Goal: Task Accomplishment & Management: Manage account settings

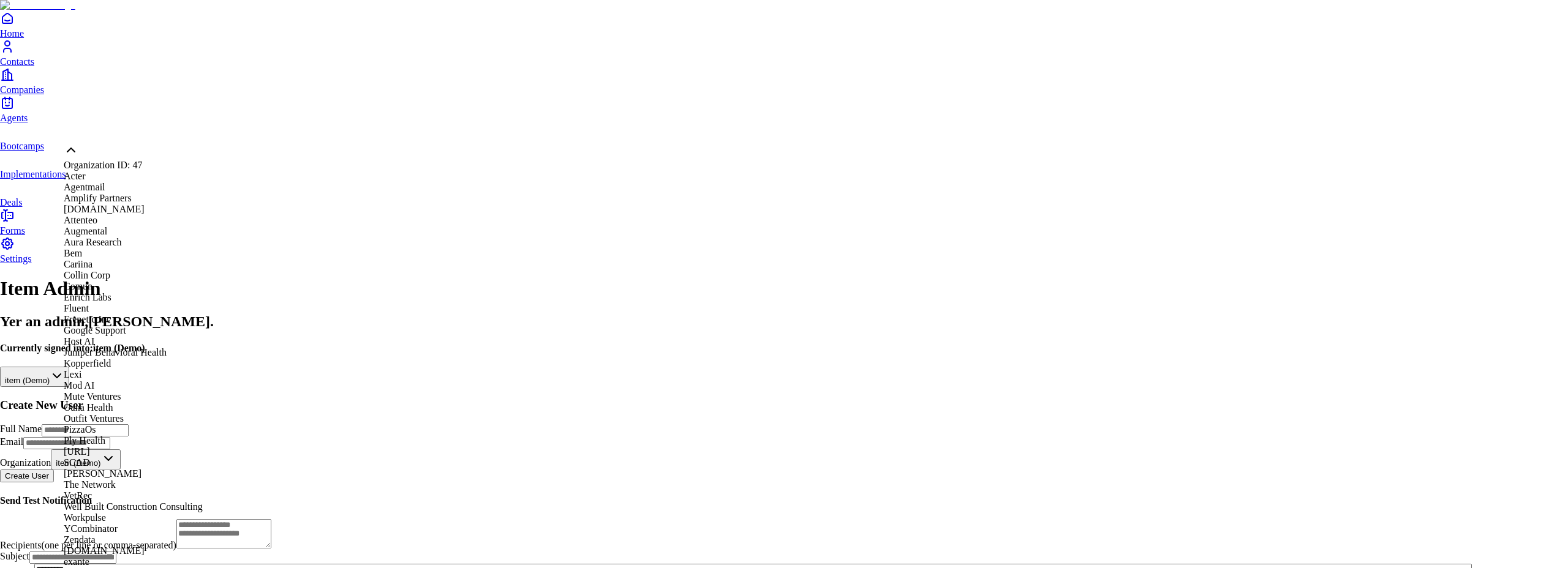
click at [185, 132] on html "**********" at bounding box center [784, 345] width 1568 height 690
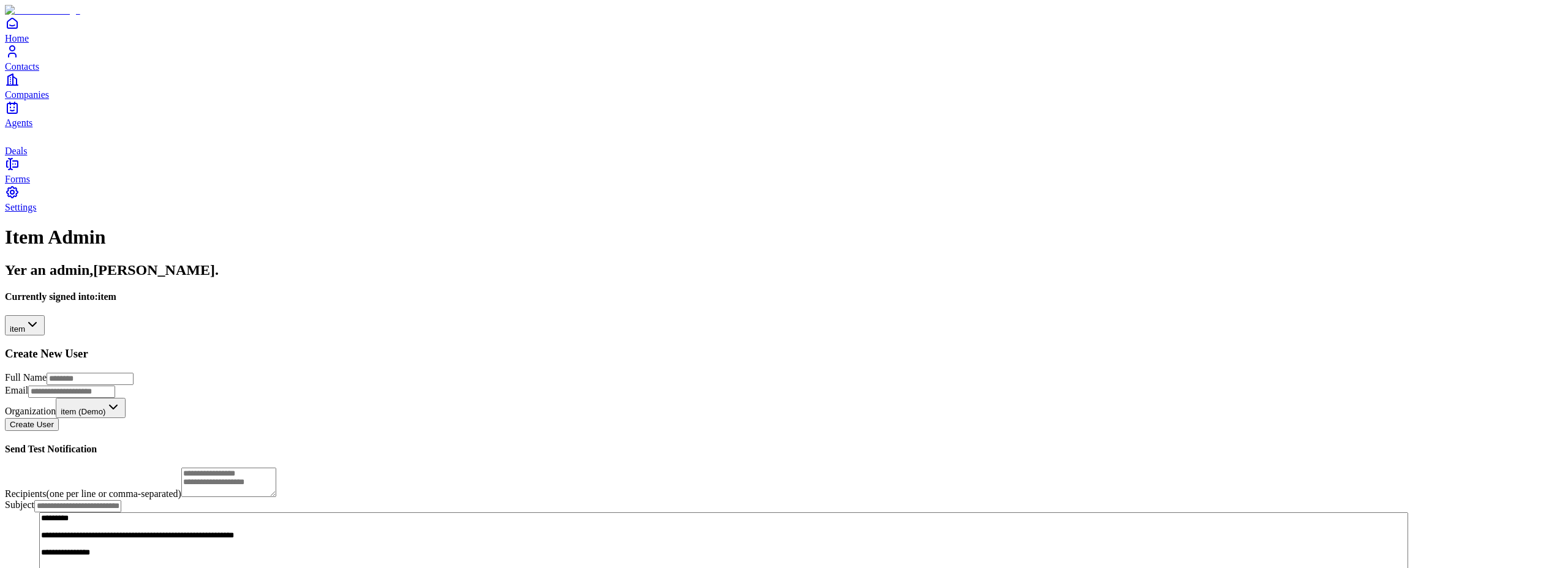
click at [30, 185] on span "Forms" at bounding box center [17, 179] width 25 height 11
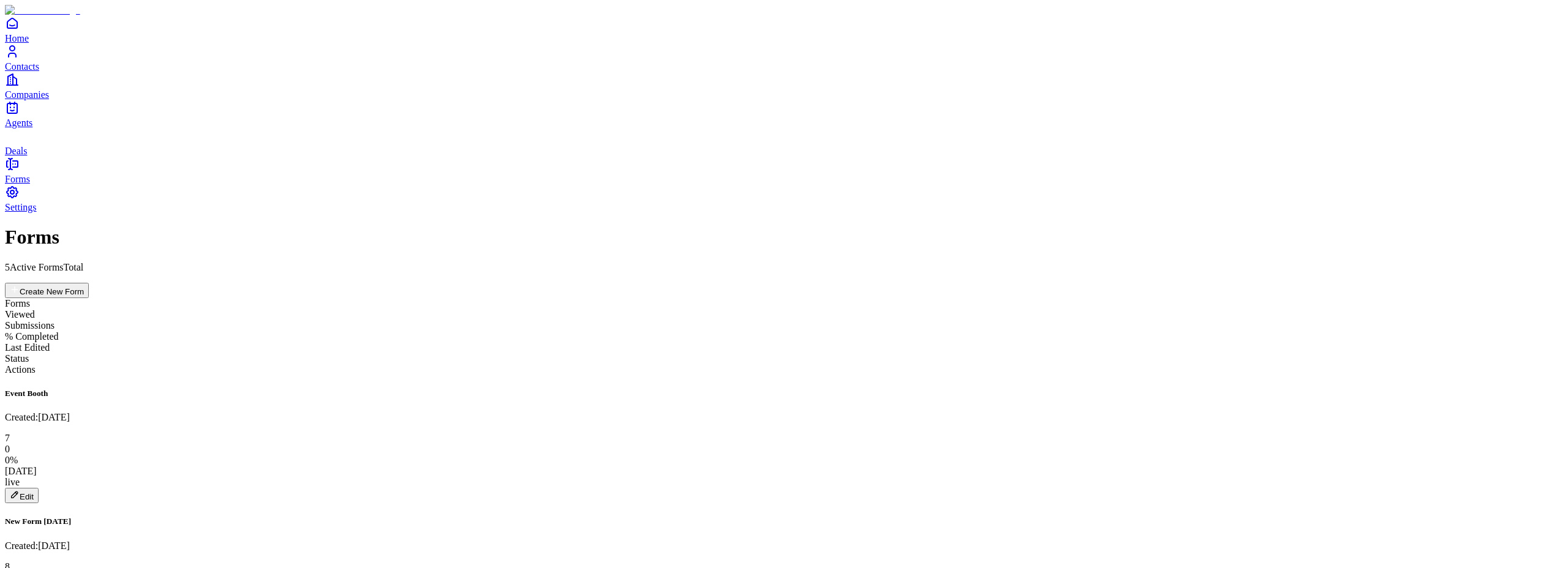
click at [39, 488] on button "Edit" at bounding box center [21, 495] width 34 height 15
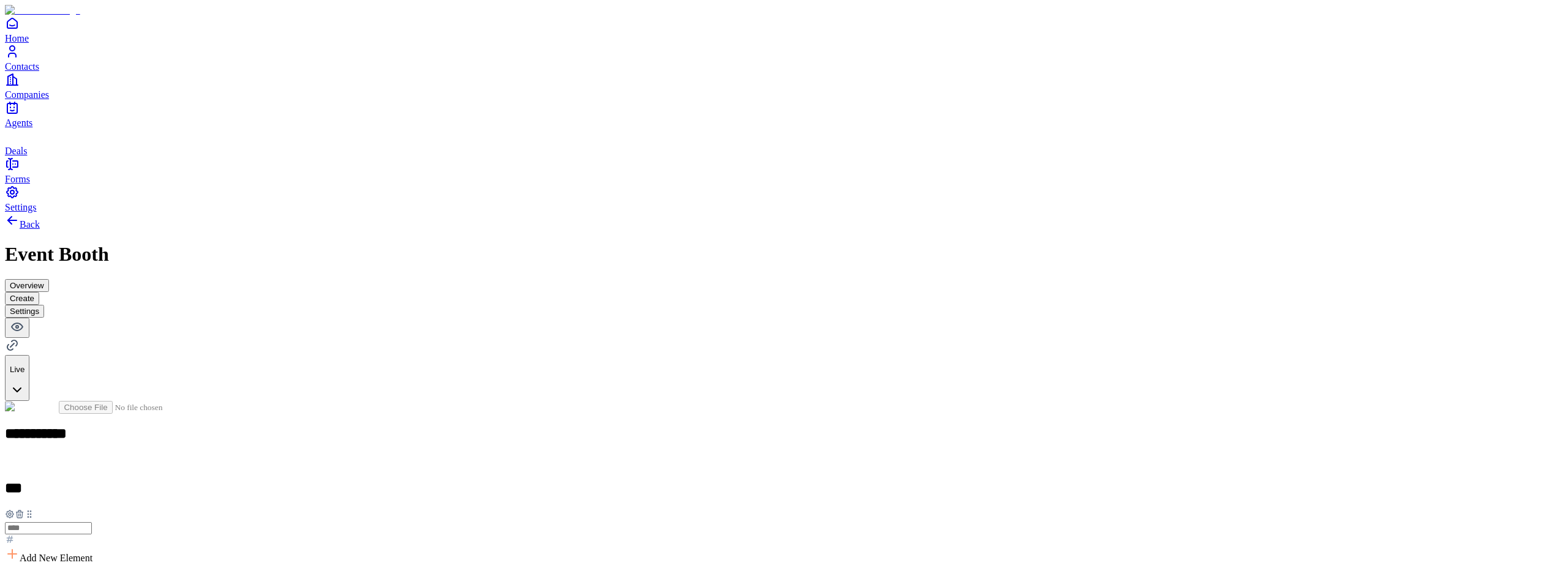
click at [49, 279] on button "Overview" at bounding box center [26, 286] width 44 height 13
click at [44, 305] on button "Settings" at bounding box center [24, 312] width 39 height 13
click at [20, 59] on icon "Contacts" at bounding box center [12, 51] width 15 height 14
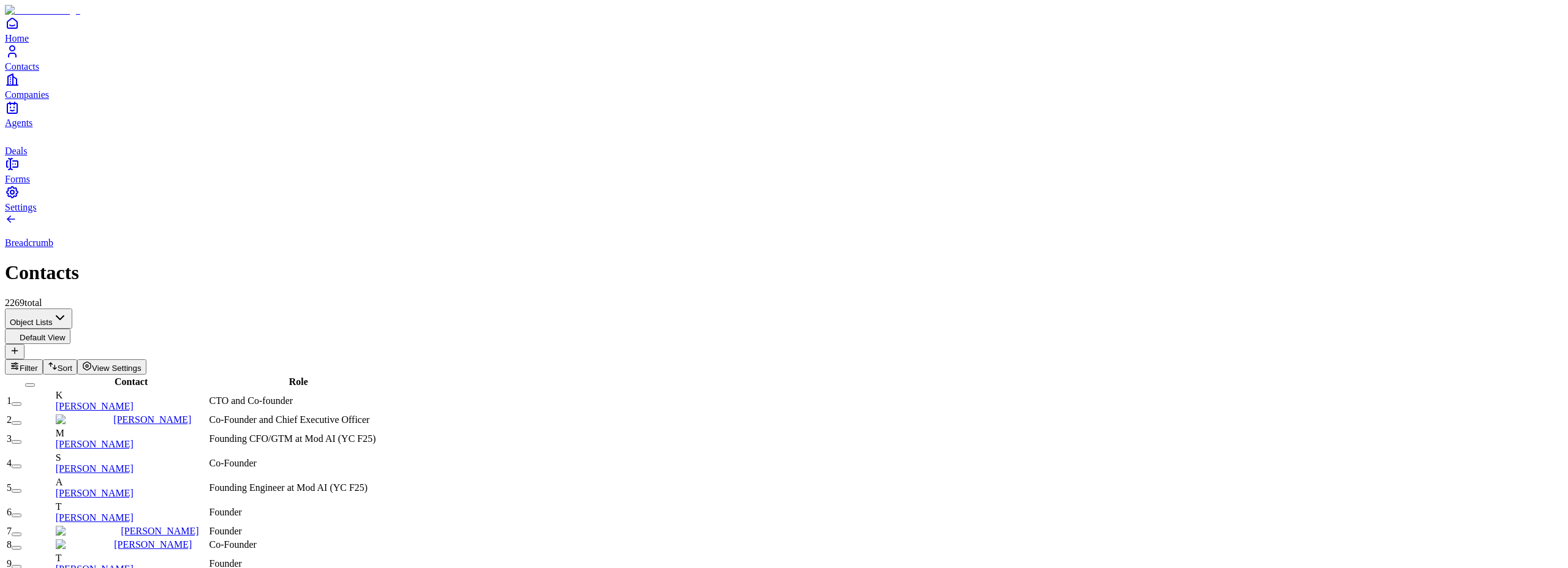
click at [152, 414] on link "Evan Meyer" at bounding box center [152, 420] width 78 height 11
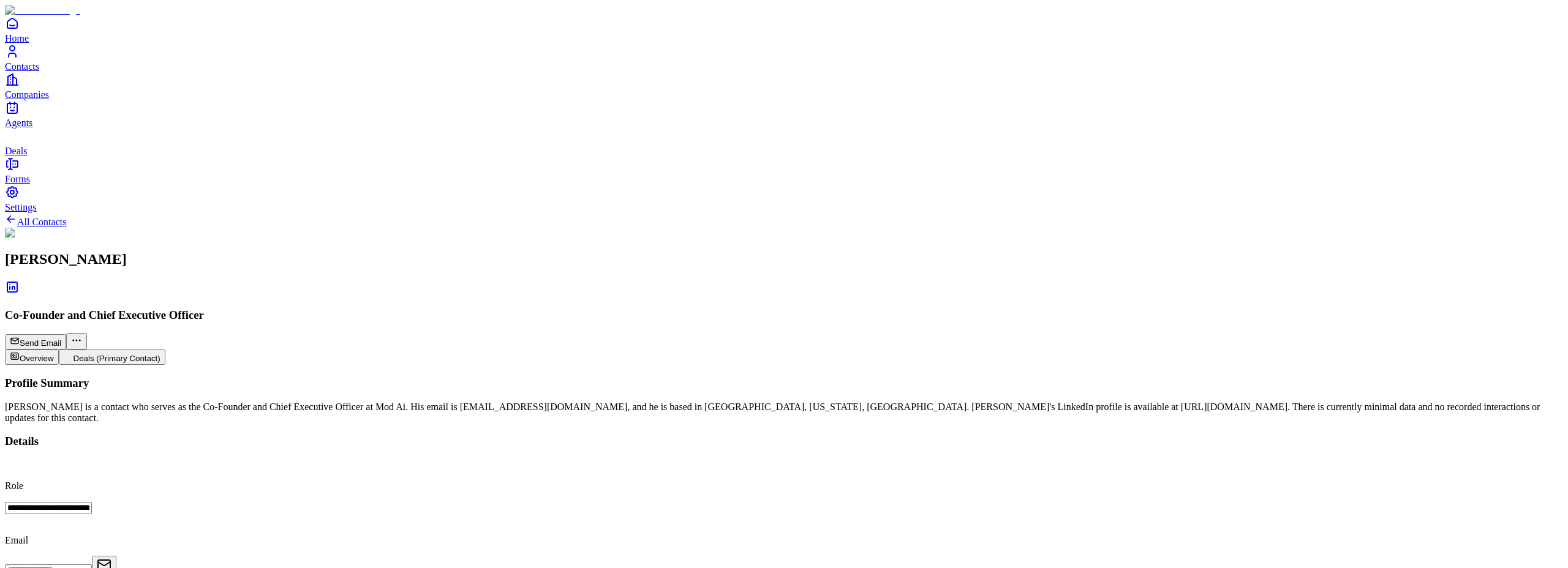
click at [39, 72] on span "Contacts" at bounding box center [22, 67] width 34 height 11
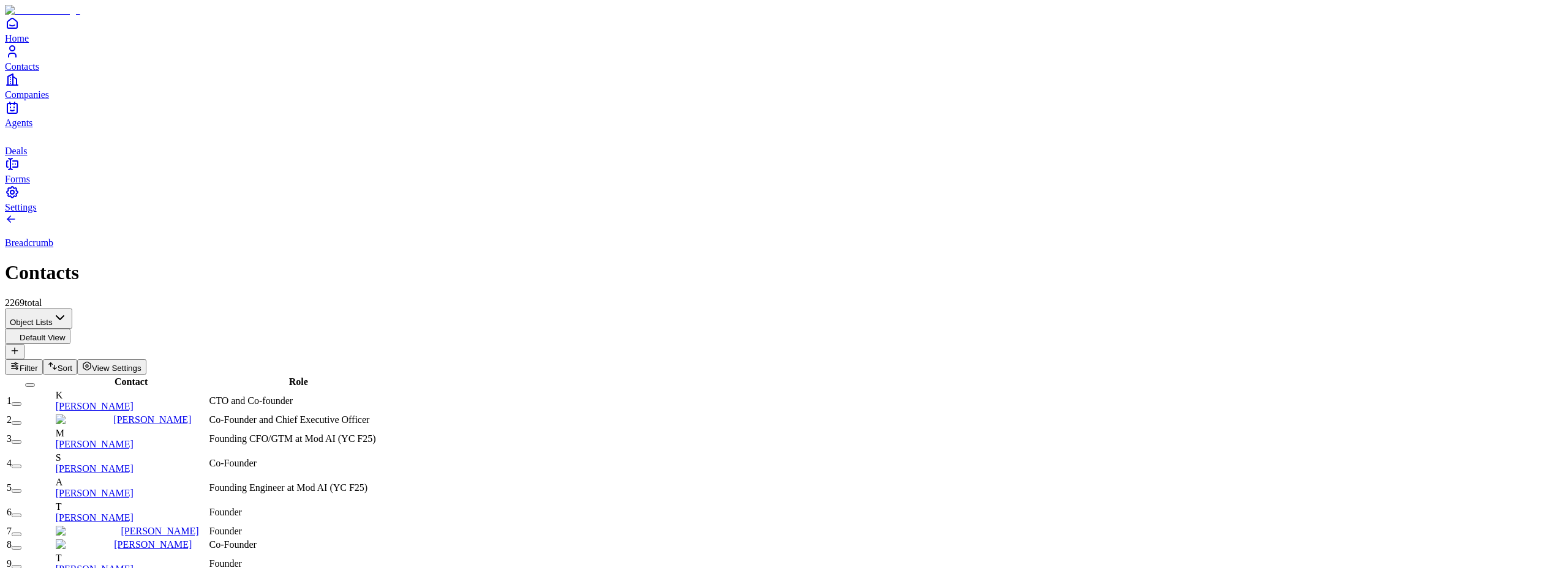
click at [144, 526] on link "Raman Varma" at bounding box center [160, 531] width 78 height 11
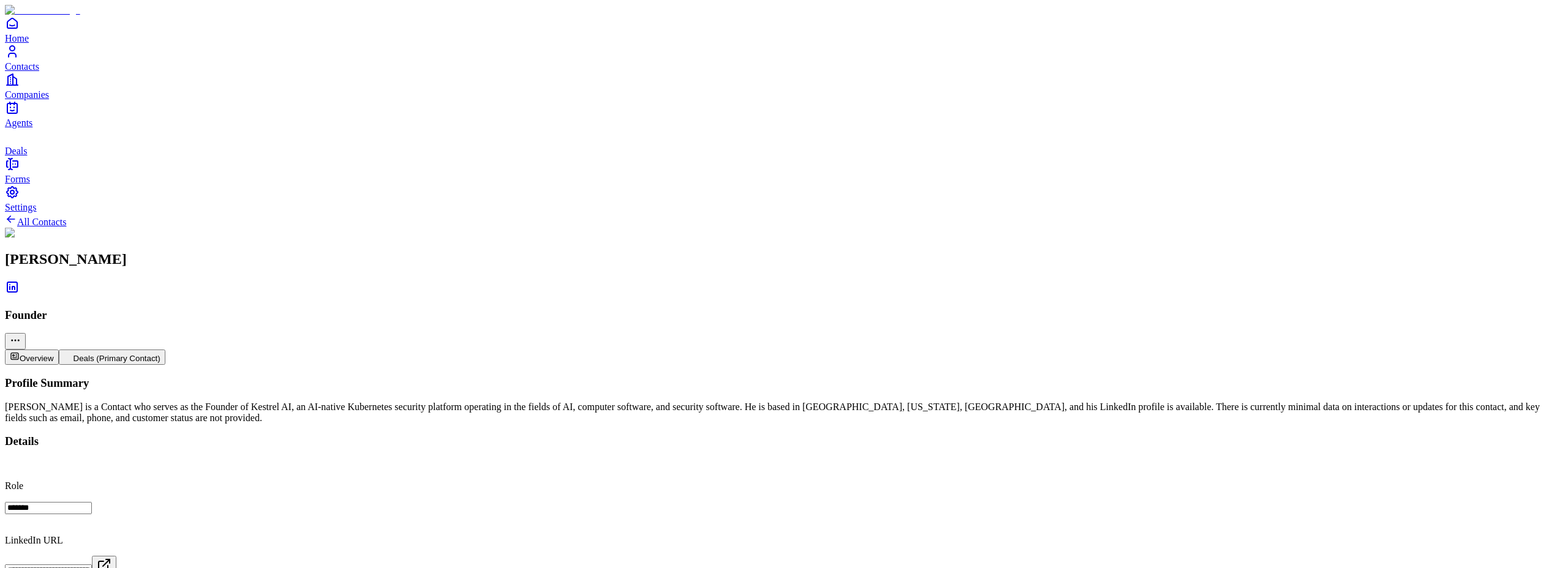
click at [39, 72] on span "Contacts" at bounding box center [22, 67] width 34 height 11
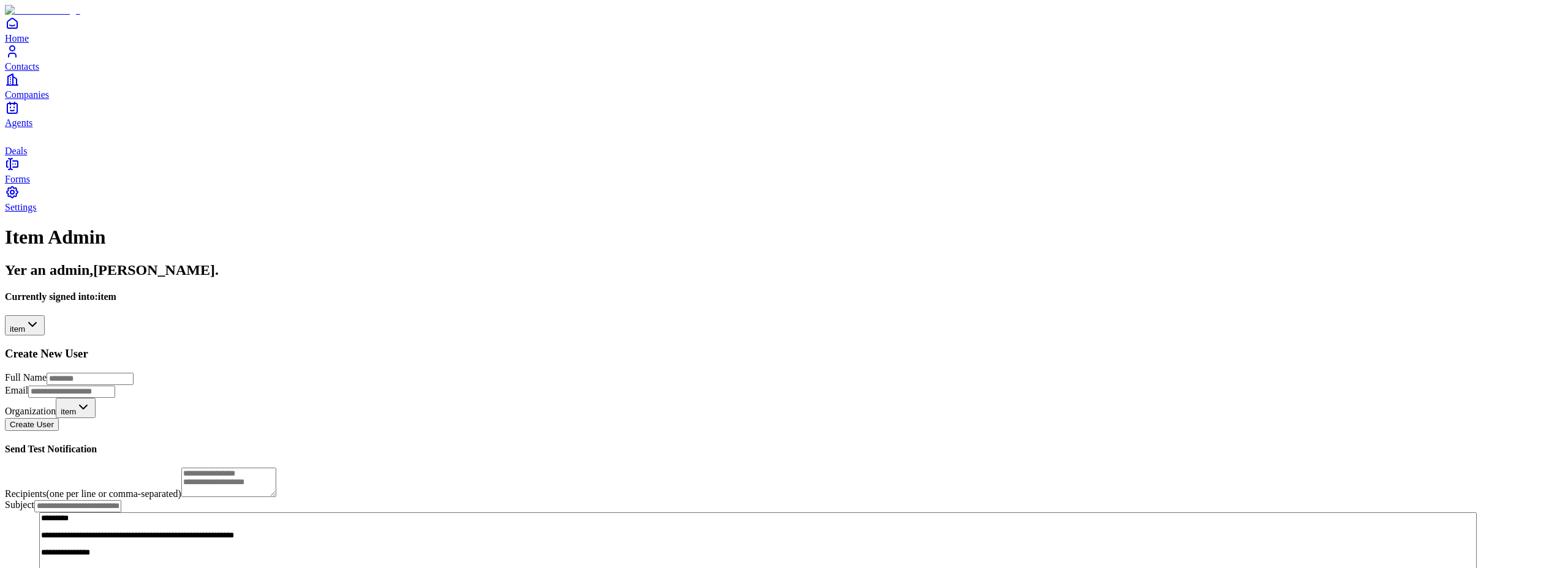
click at [112, 123] on html "**********" at bounding box center [784, 319] width 1568 height 639
click at [30, 72] on link "Contacts" at bounding box center [783, 58] width 1558 height 28
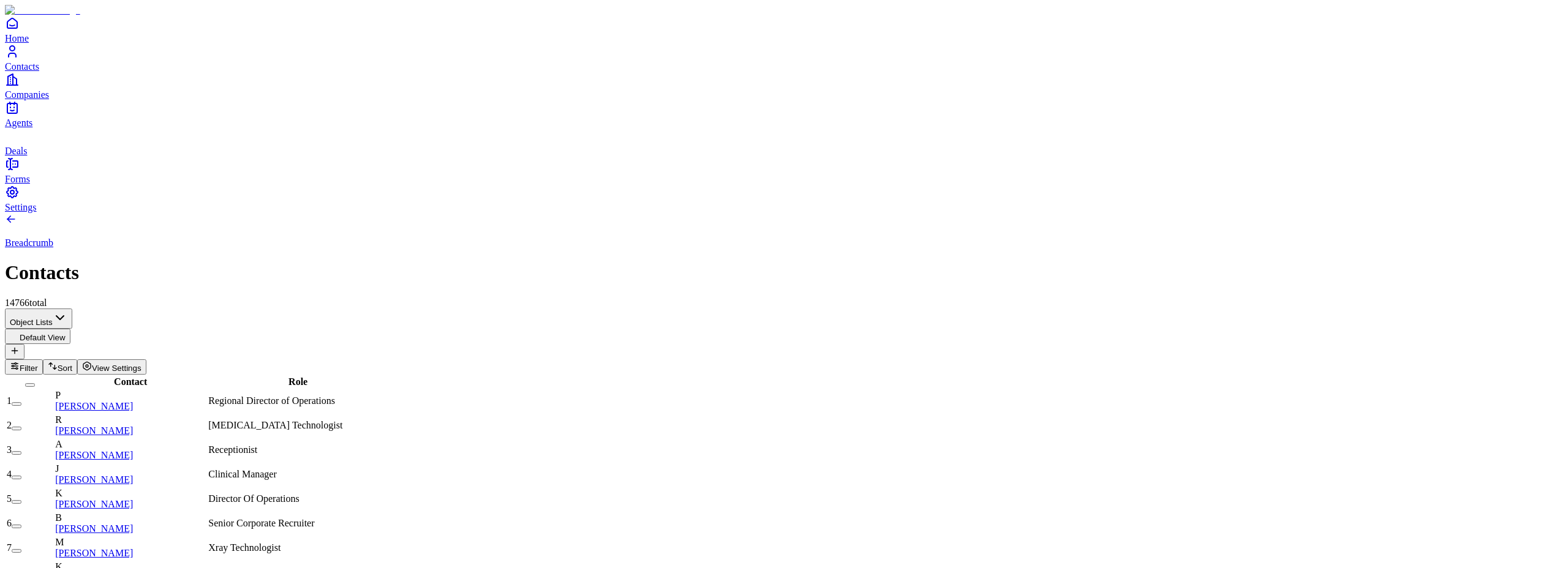
click at [133, 426] on link "[PERSON_NAME]" at bounding box center [94, 431] width 78 height 11
click at [133, 499] on link "[PERSON_NAME]" at bounding box center [94, 504] width 78 height 11
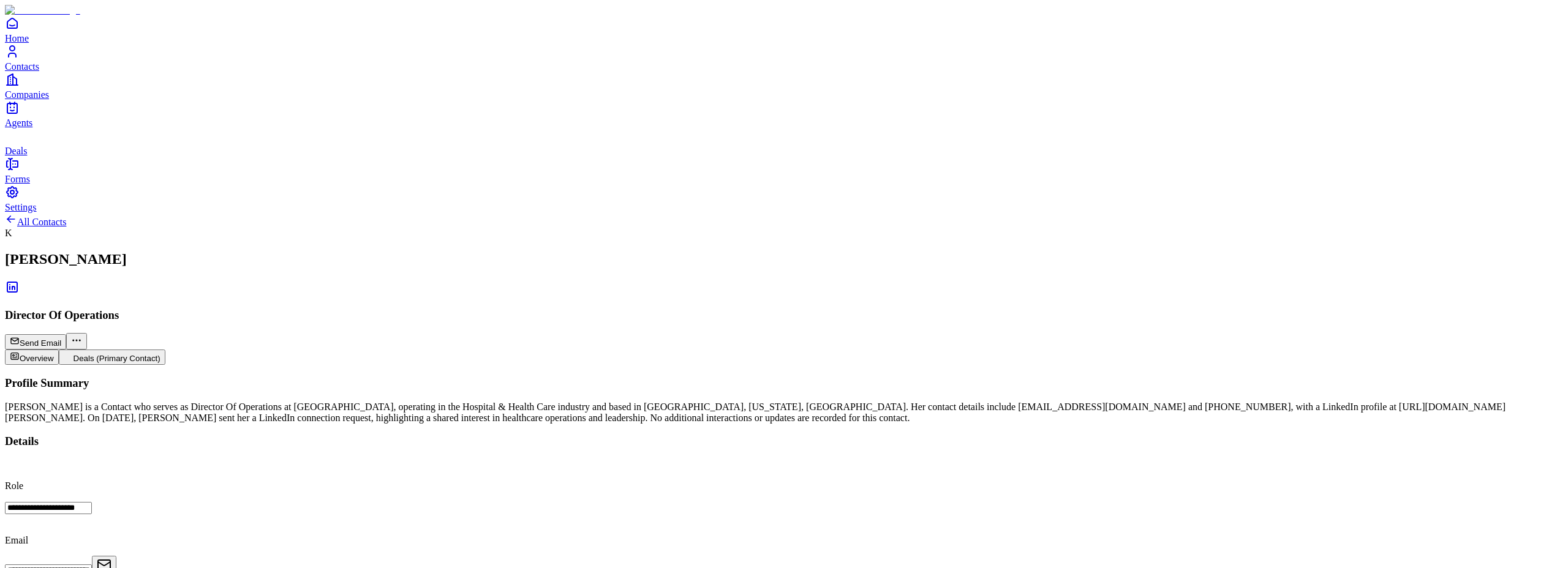
click at [18, 171] on icon "Forms" at bounding box center [12, 164] width 15 height 14
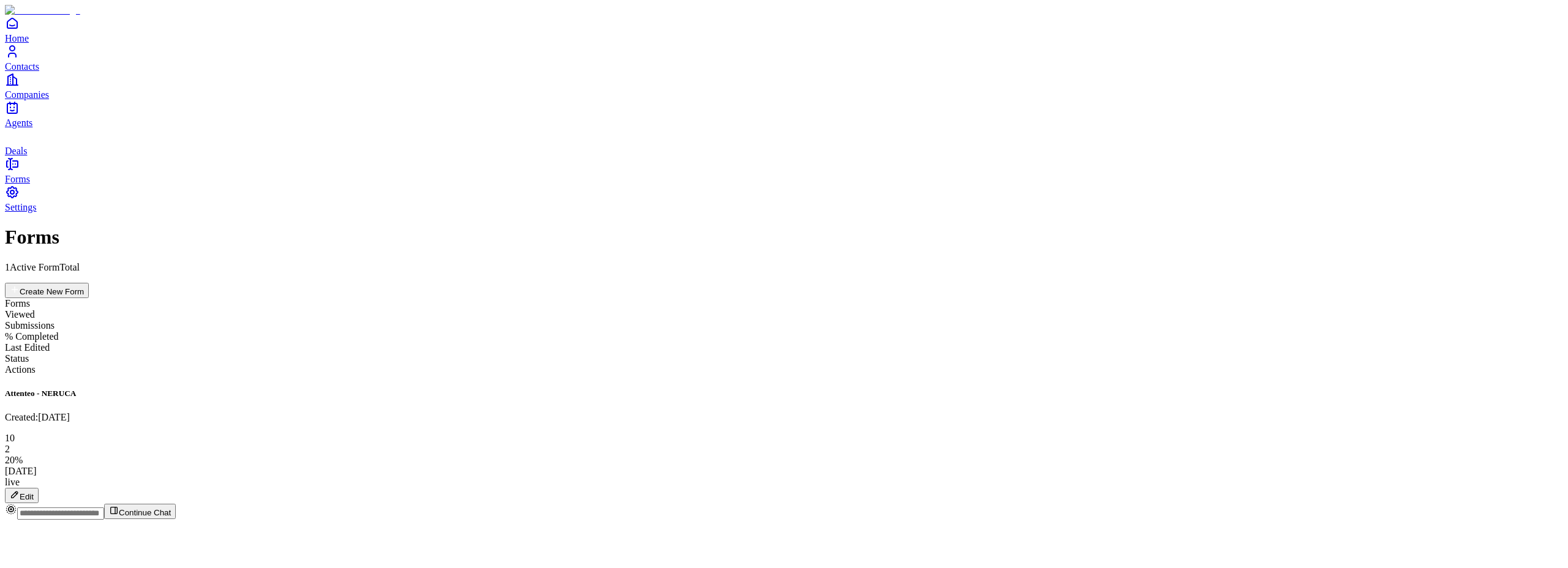
click at [39, 488] on button "Edit" at bounding box center [21, 495] width 34 height 15
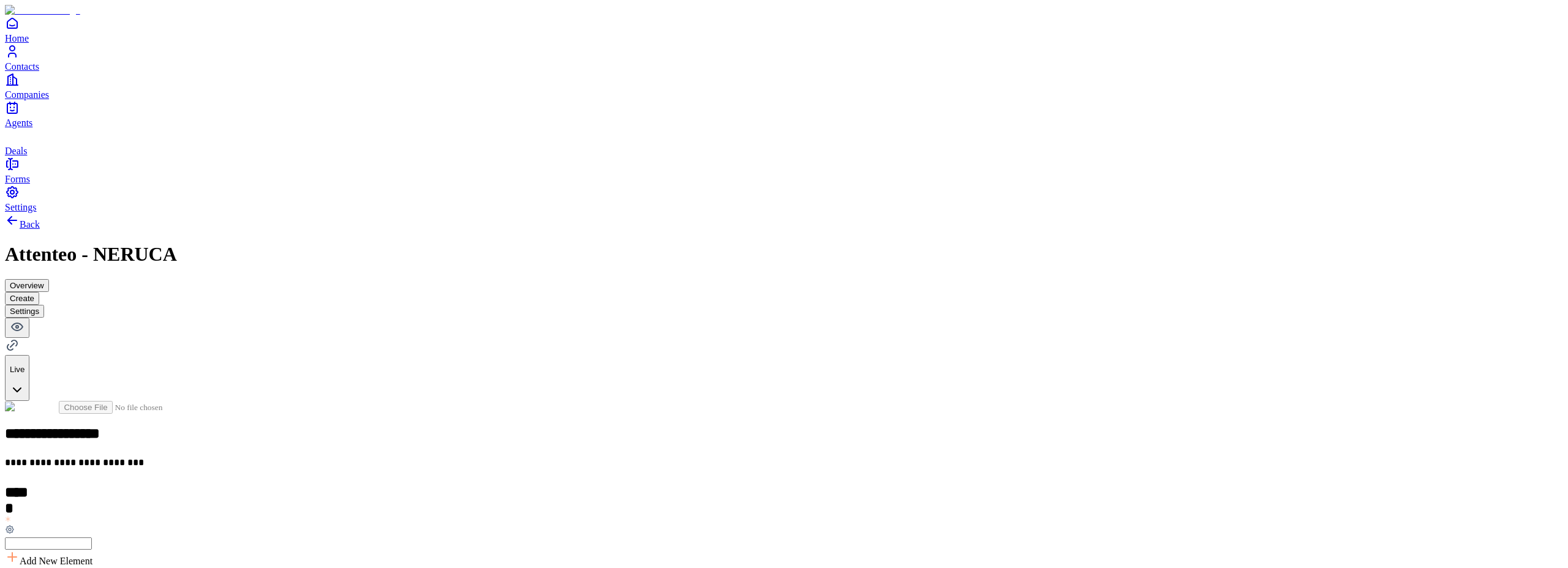
click at [49, 279] on button "Overview" at bounding box center [26, 286] width 44 height 13
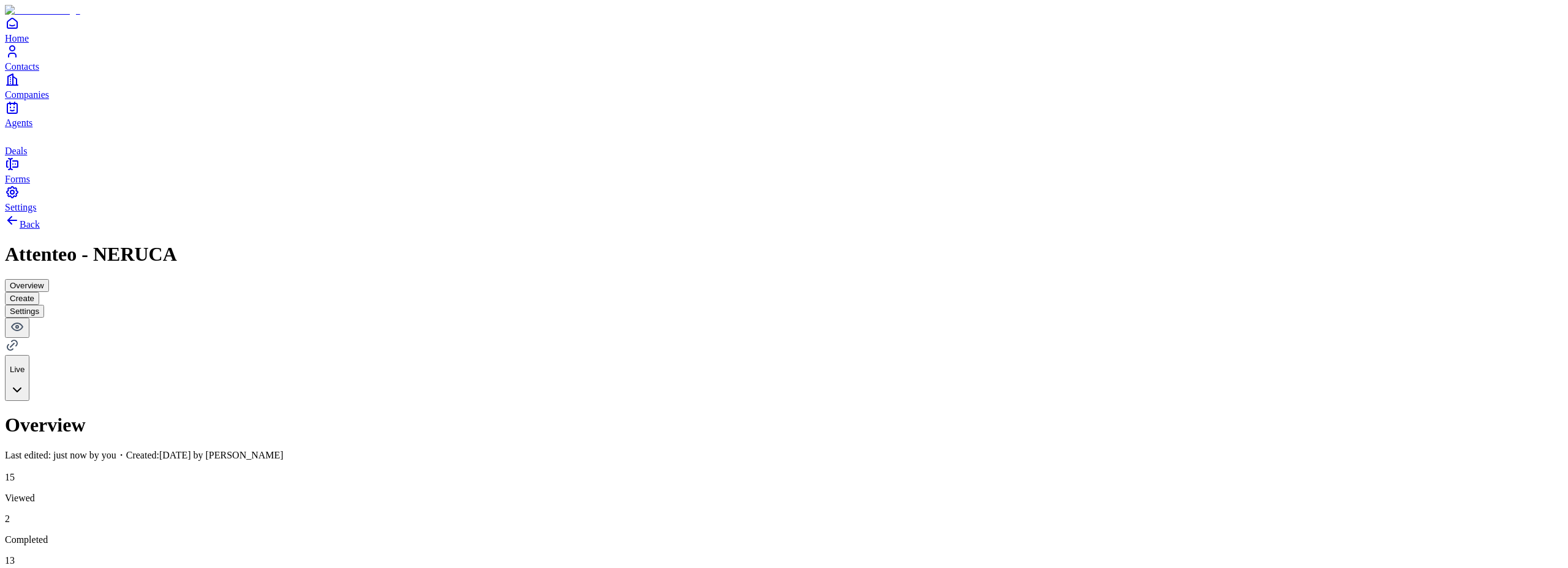
click at [39, 292] on button "Create" at bounding box center [22, 298] width 34 height 13
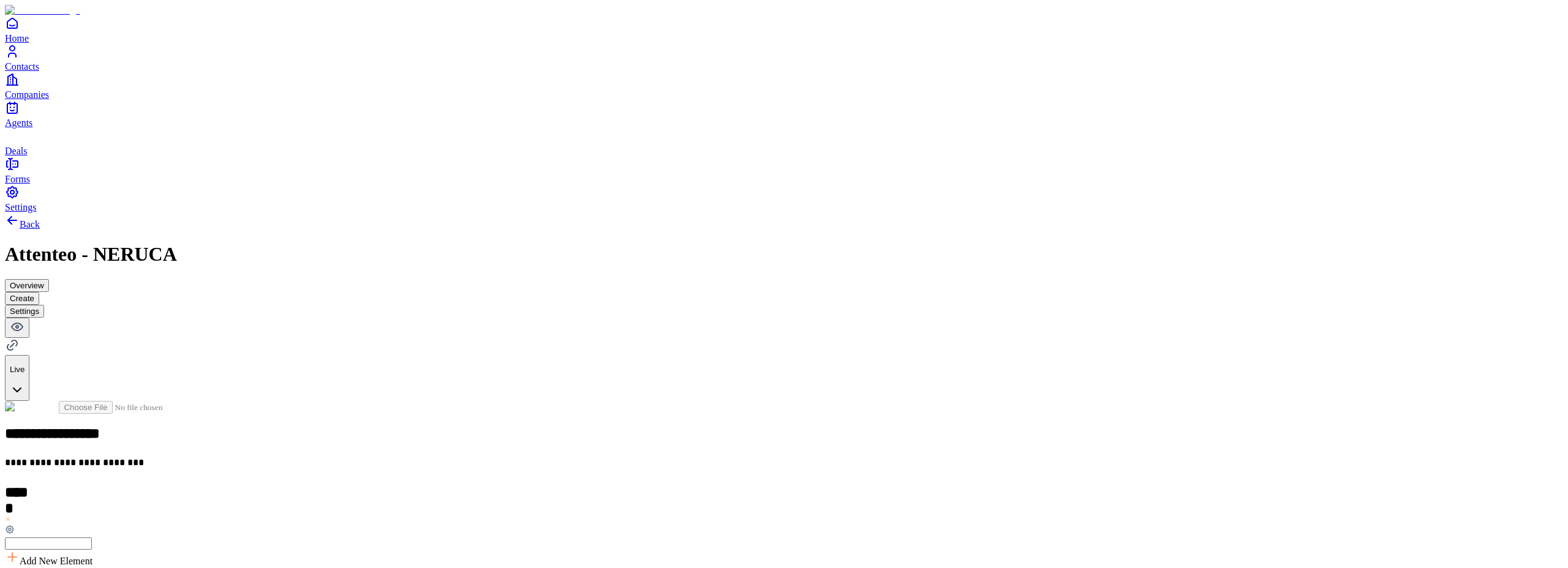
click at [44, 305] on button "Settings" at bounding box center [24, 312] width 39 height 13
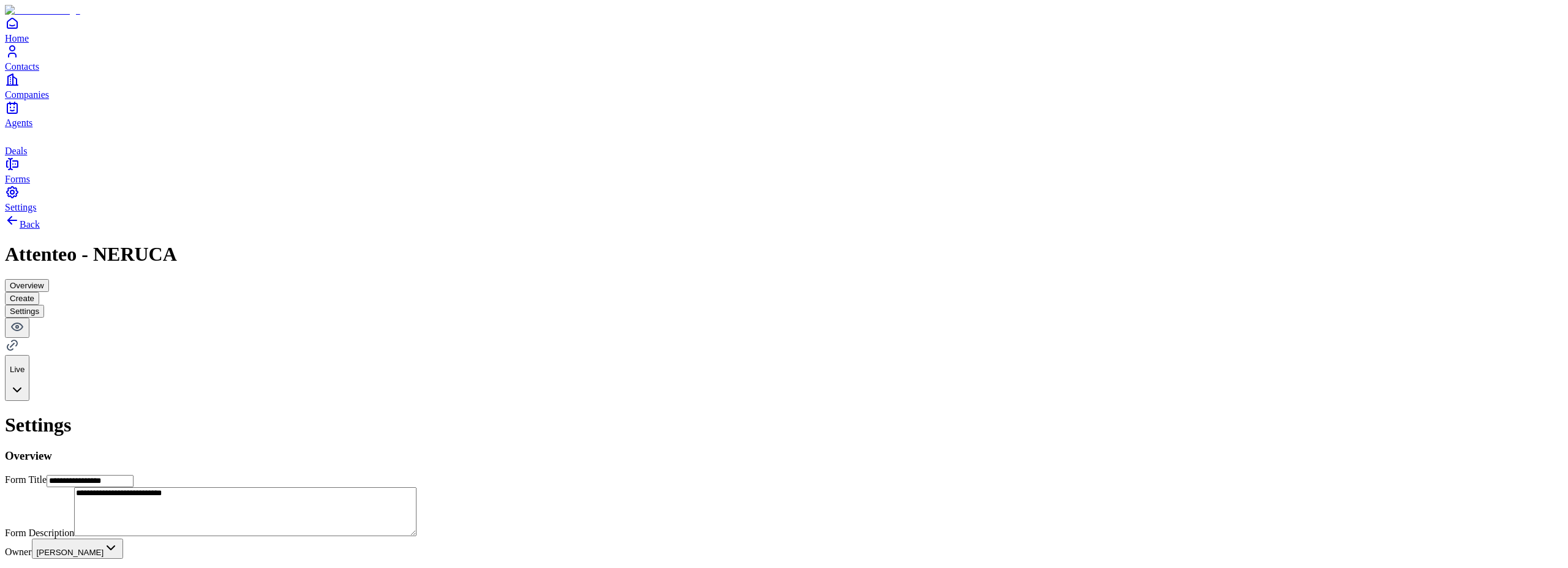
click at [39, 292] on button "Create" at bounding box center [22, 298] width 34 height 13
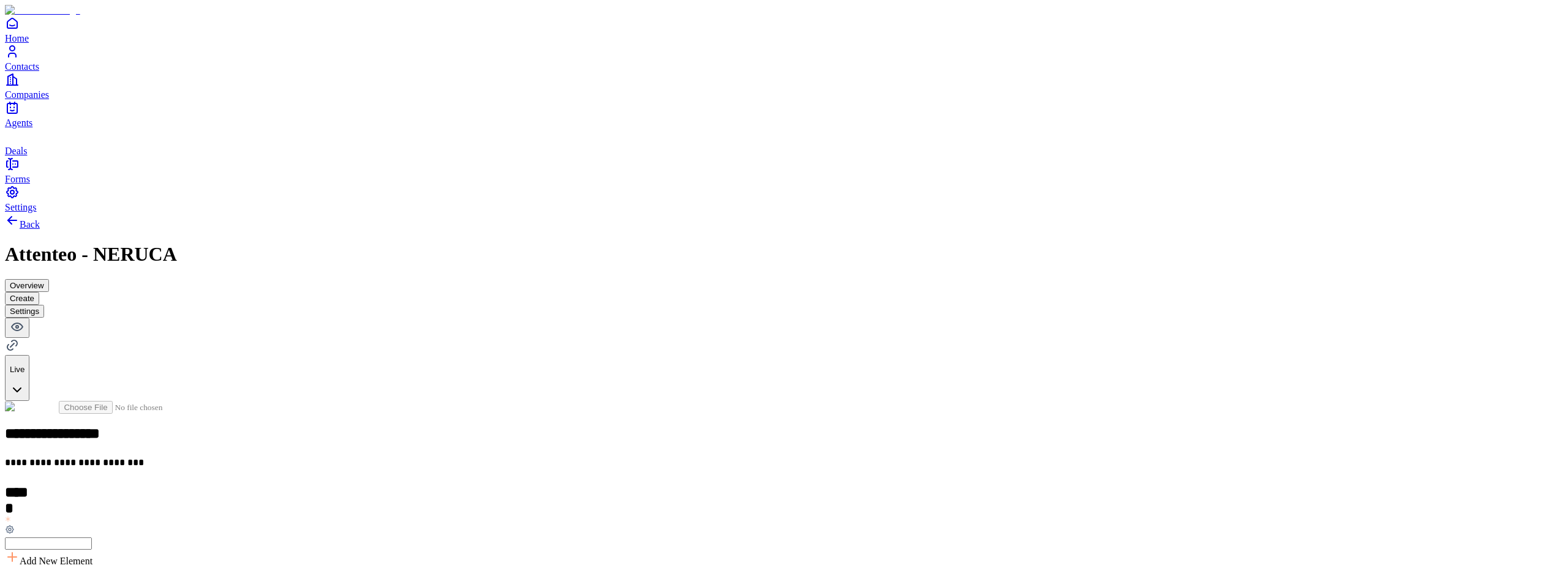
click at [44, 305] on button "Settings" at bounding box center [24, 312] width 39 height 13
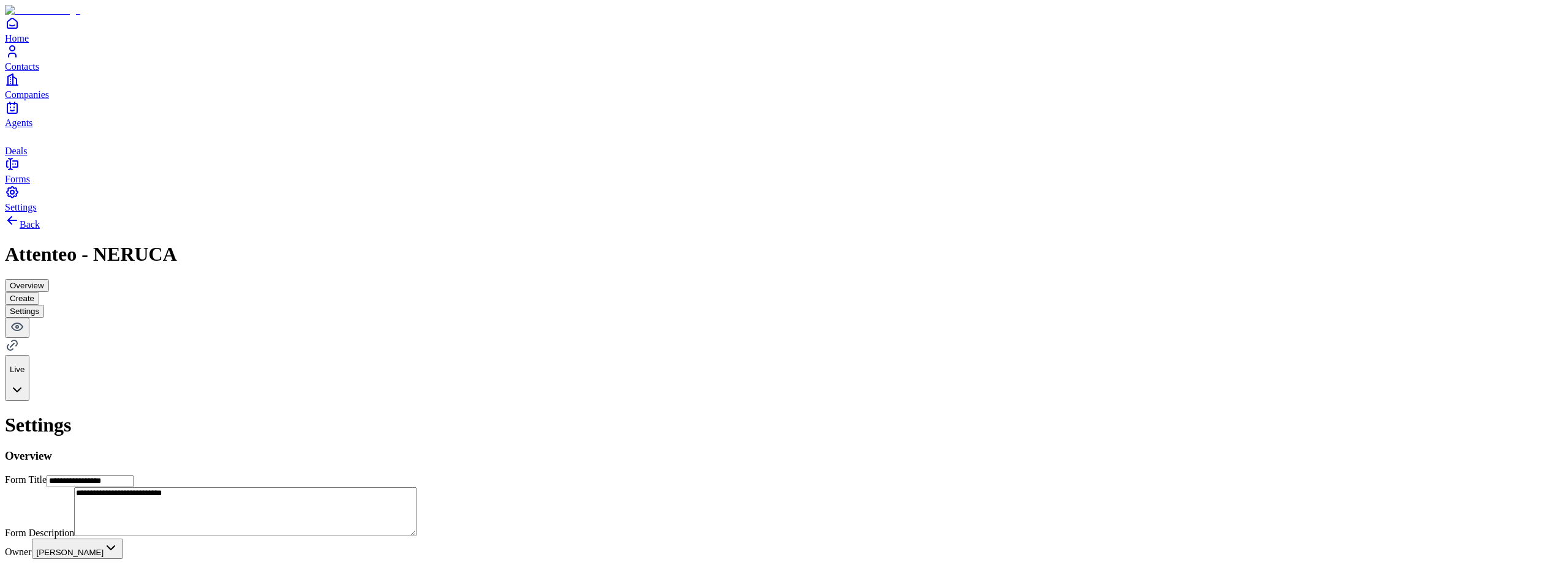
click at [49, 279] on button "Overview" at bounding box center [26, 286] width 44 height 13
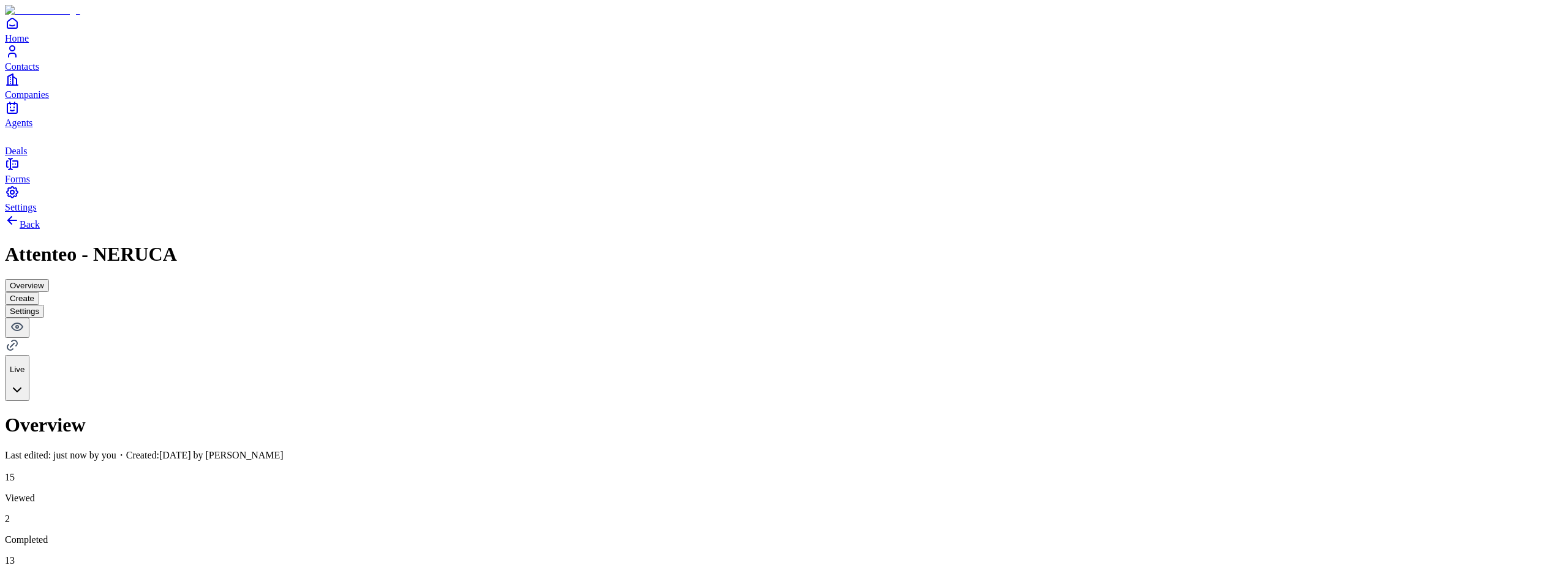
click at [44, 305] on button "Settings" at bounding box center [24, 312] width 39 height 13
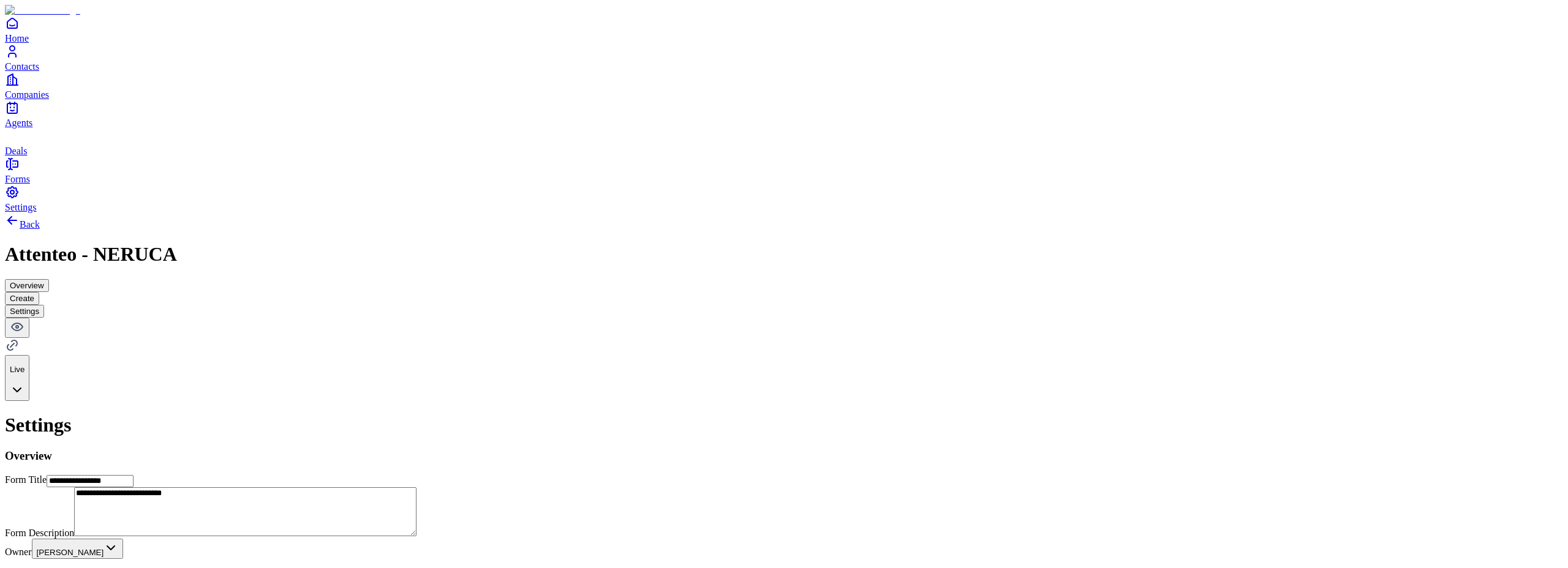
click at [39, 292] on button "Create" at bounding box center [22, 298] width 34 height 13
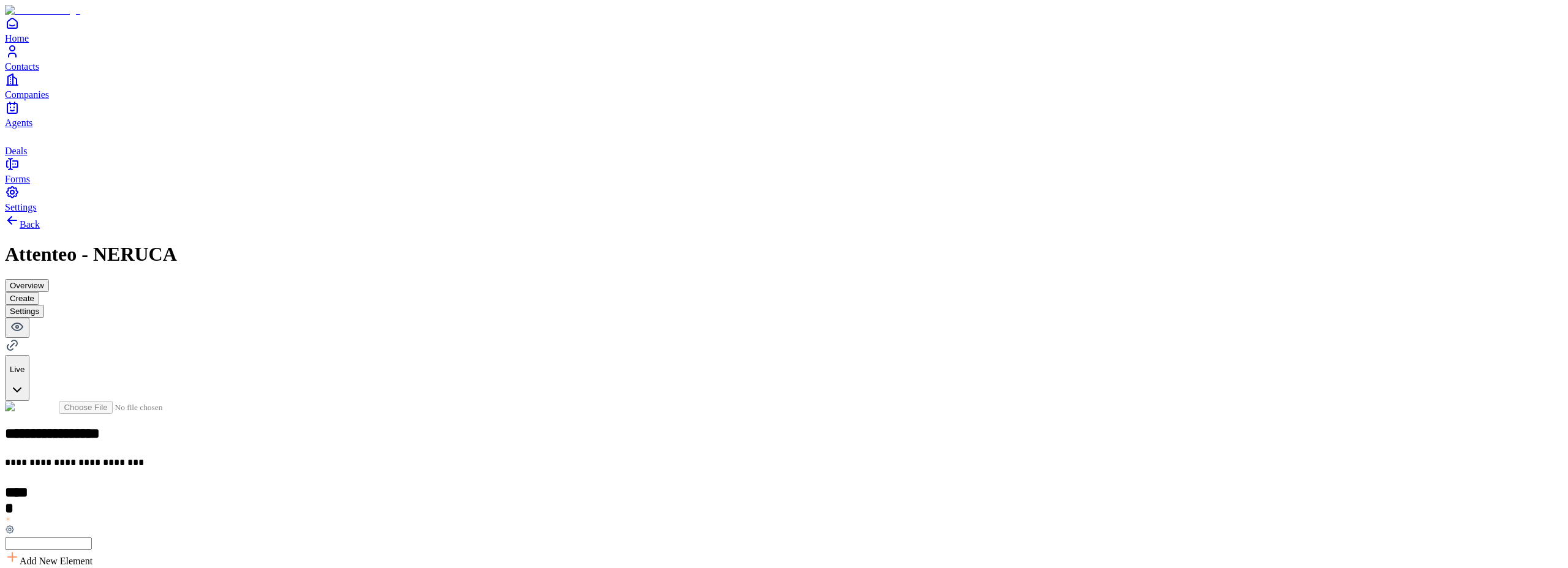
click at [44, 305] on button "Settings" at bounding box center [24, 312] width 39 height 13
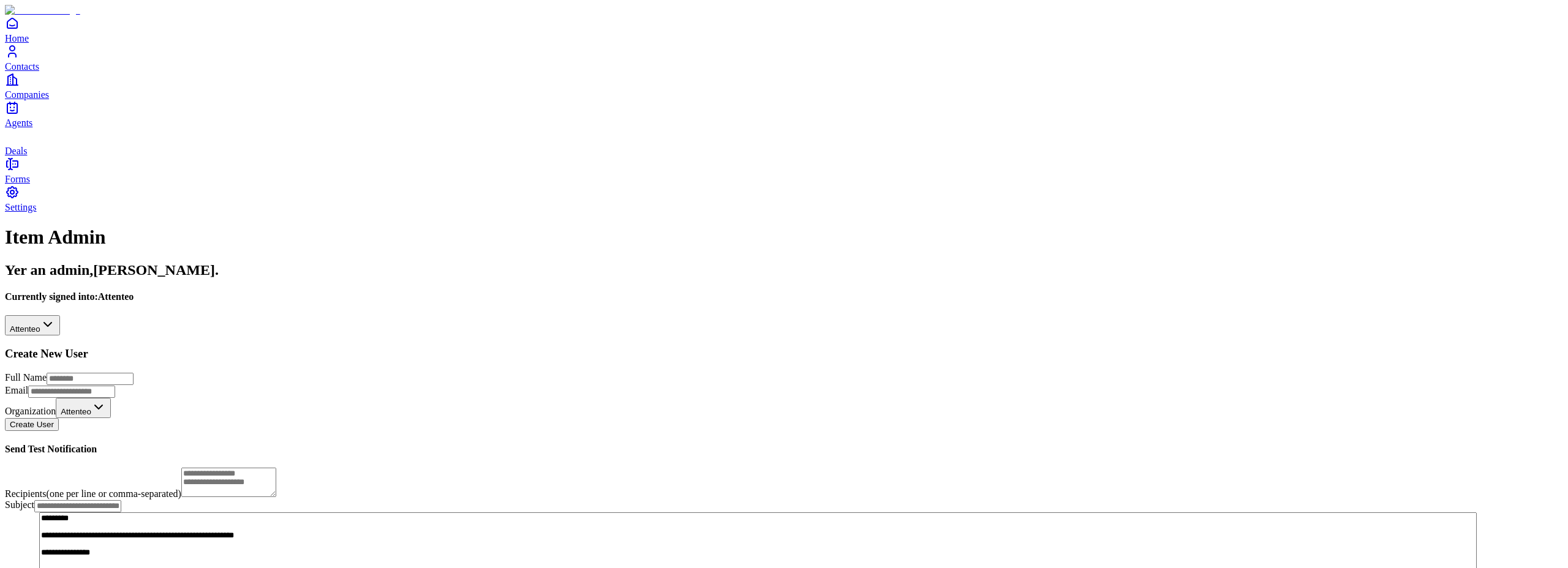
click at [142, 136] on html "**********" at bounding box center [784, 319] width 1568 height 639
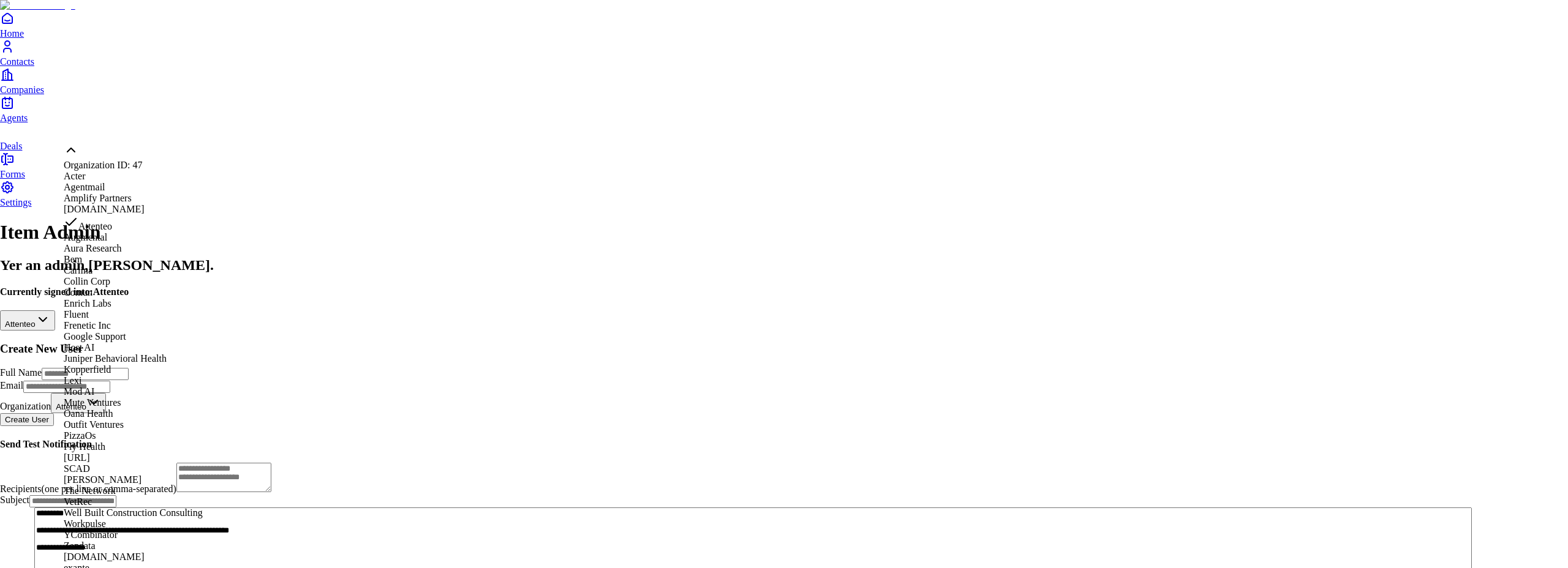
scroll to position [569, 0]
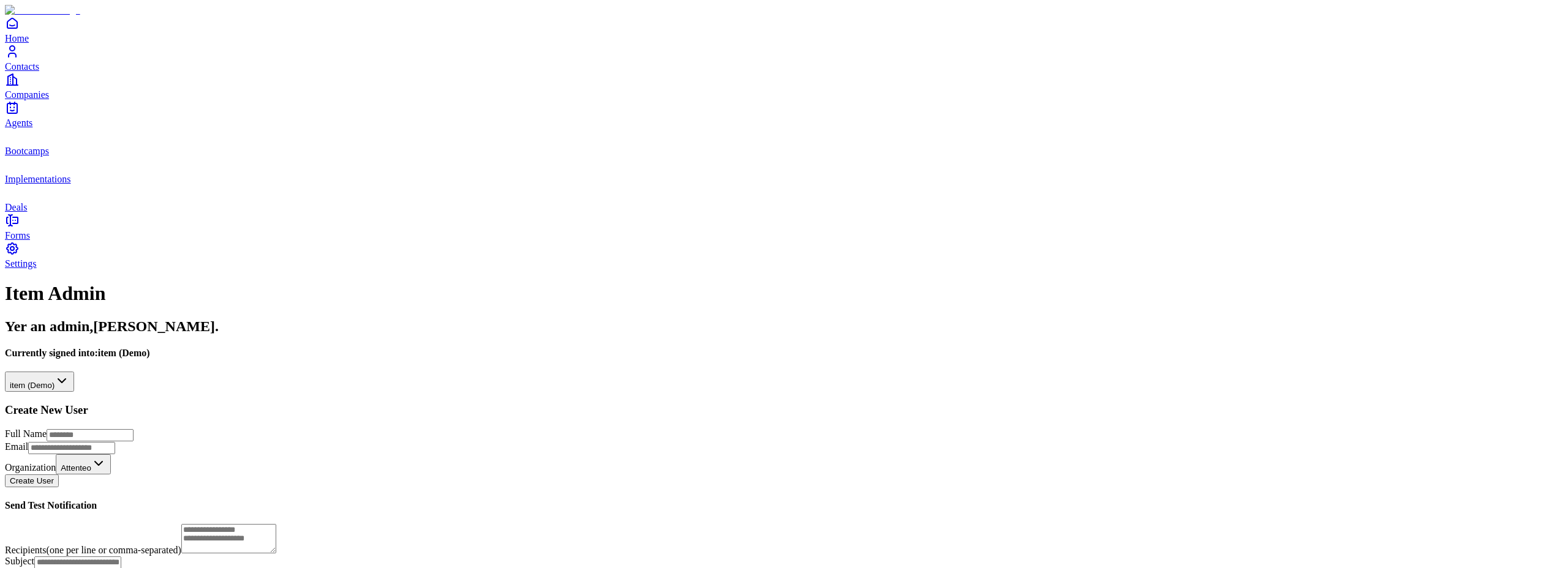
click at [29, 43] on span "Home" at bounding box center [16, 38] width 24 height 11
